Goal: Task Accomplishment & Management: Manage account settings

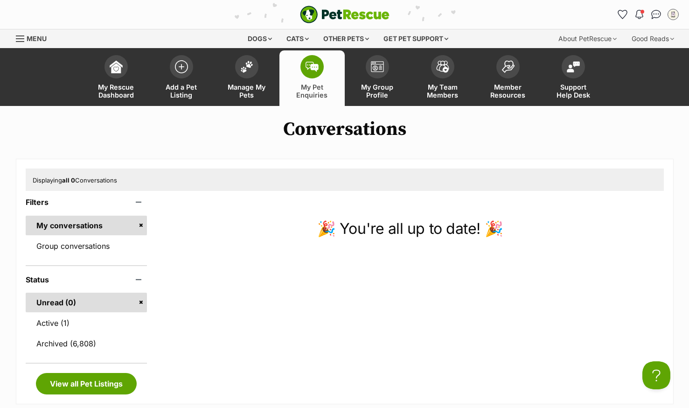
click at [256, 83] on link "Manage My Pets" at bounding box center [246, 78] width 65 height 56
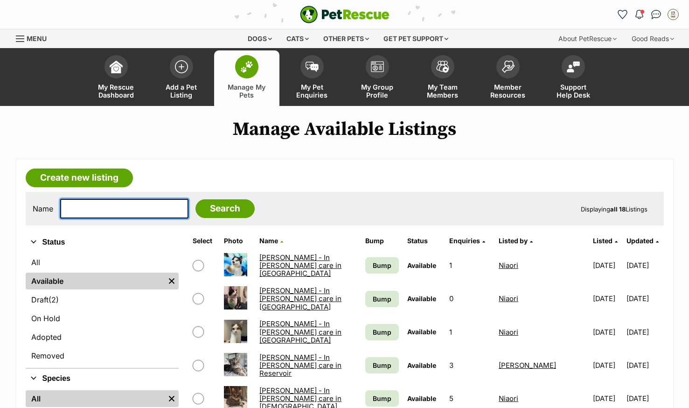
drag, startPoint x: 0, startPoint y: 0, endPoint x: 140, endPoint y: 207, distance: 249.5
click at [140, 207] on input "text" at bounding box center [124, 209] width 128 height 20
type input "simba"
click at [196, 199] on input "Search" at bounding box center [225, 208] width 59 height 19
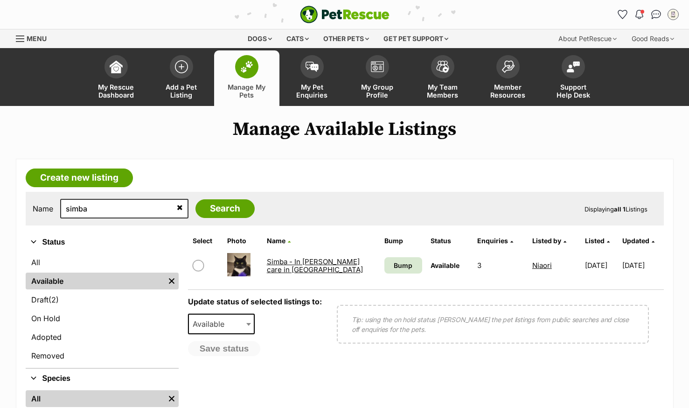
click at [282, 267] on link "Simba - In [PERSON_NAME] care in [GEOGRAPHIC_DATA]" at bounding box center [315, 265] width 96 height 17
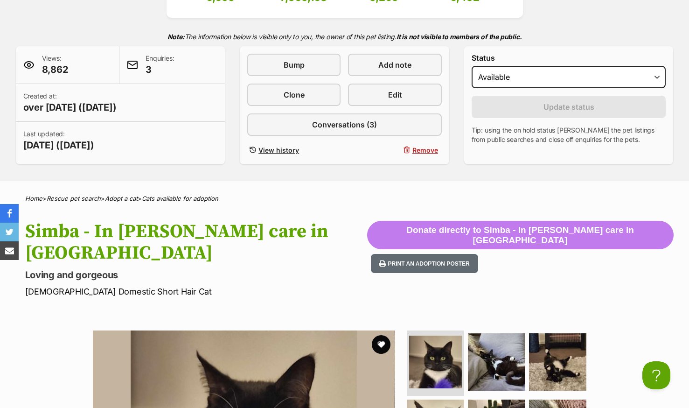
scroll to position [93, 0]
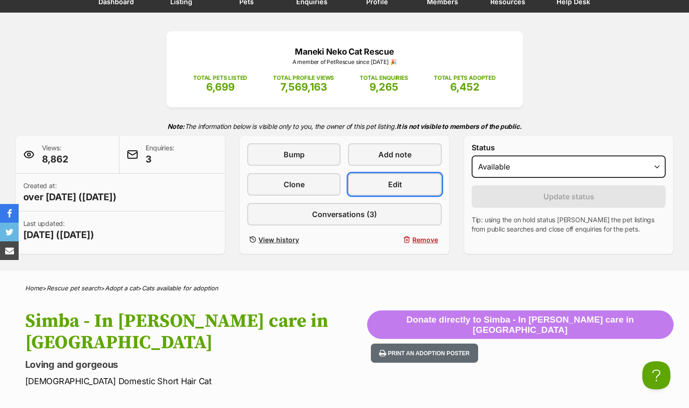
click at [376, 183] on link "Edit" at bounding box center [394, 184] width 93 height 22
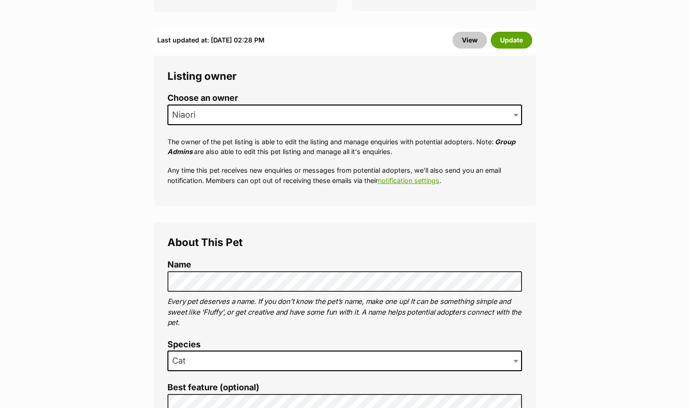
scroll to position [373, 0]
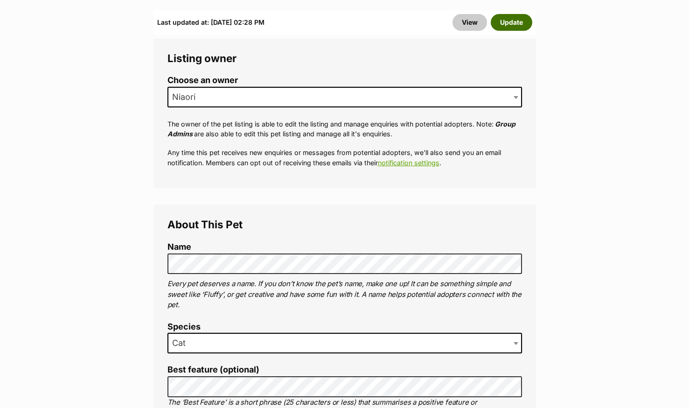
click at [506, 14] on button "Update" at bounding box center [512, 22] width 42 height 17
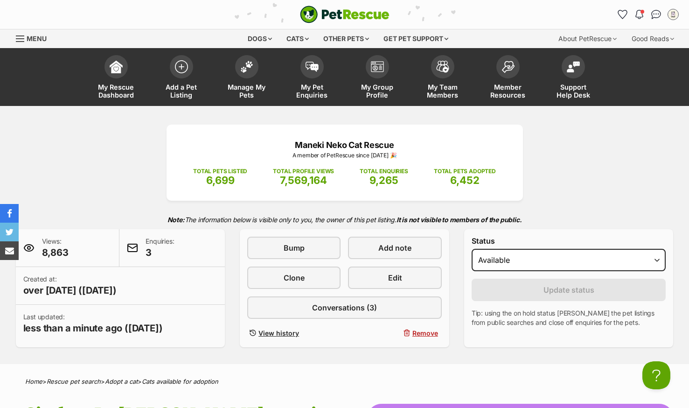
click at [593, 190] on div "Maneki Neko Cat Rescue A member of PetRescue since 2012 🎉 TOTAL PETS LISTED 6,6…" at bounding box center [345, 236] width 686 height 223
click at [641, 18] on img "Notifications" at bounding box center [639, 14] width 7 height 9
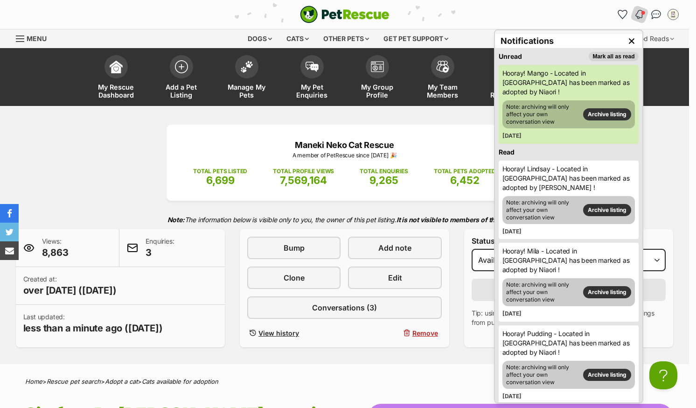
click at [606, 54] on button "Mark all as read" at bounding box center [613, 56] width 49 height 9
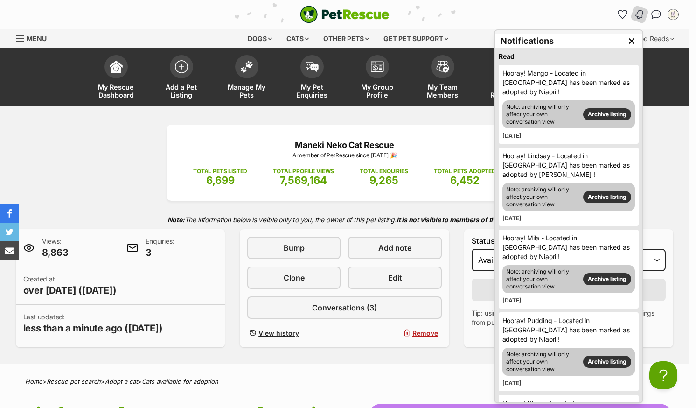
click at [629, 38] on img "Close dropdown" at bounding box center [632, 41] width 10 height 10
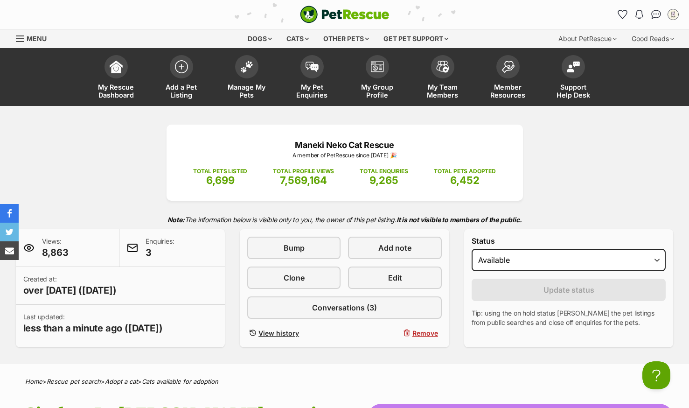
click at [90, 203] on div "Maneki Neko Cat Rescue A member of PetRescue since 2012 🎉 TOTAL PETS LISTED 6,6…" at bounding box center [345, 236] width 686 height 223
click at [116, 65] on img at bounding box center [116, 66] width 13 height 13
